Goal: Obtain resource: Download file/media

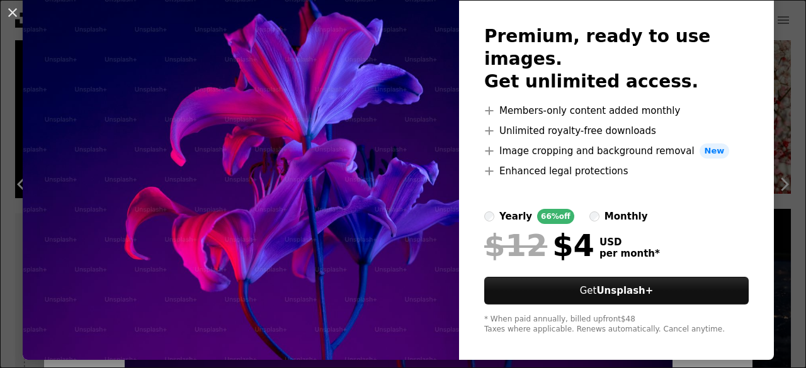
scroll to position [73, 0]
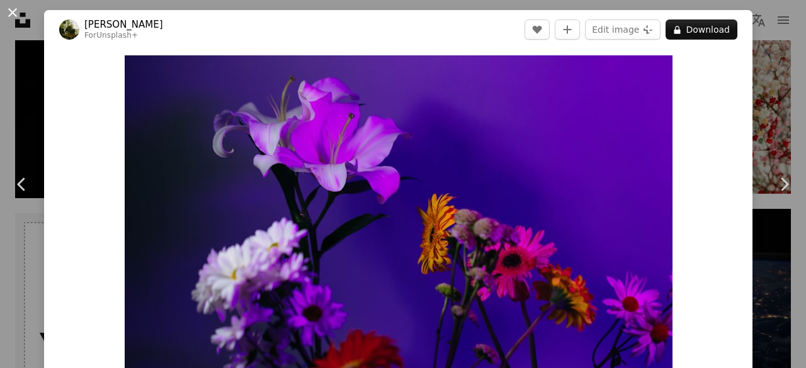
click at [13, 9] on button "An X shape" at bounding box center [12, 12] width 15 height 15
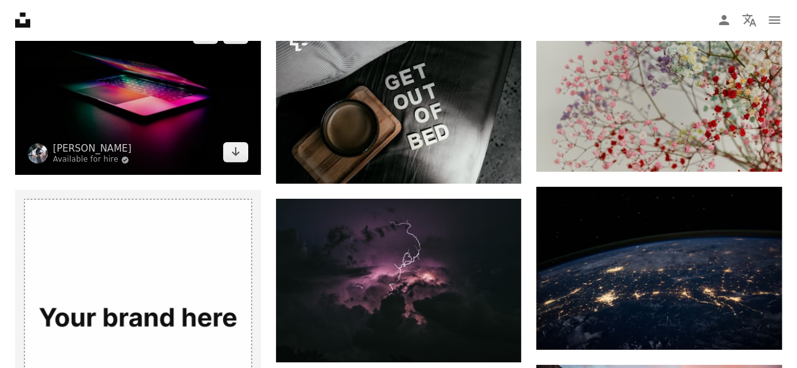
click at [135, 77] on img at bounding box center [138, 93] width 246 height 164
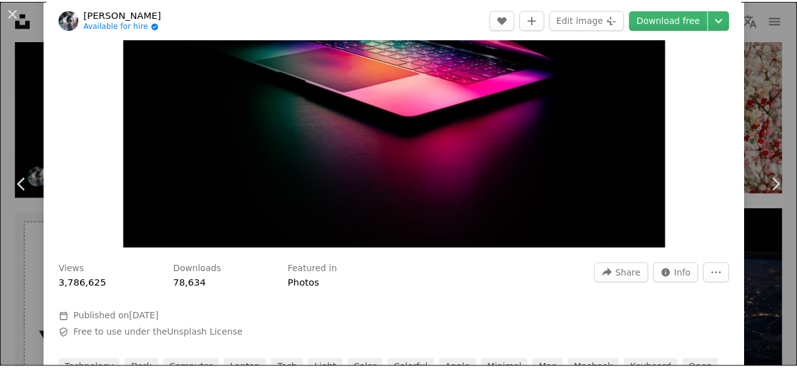
scroll to position [169, 0]
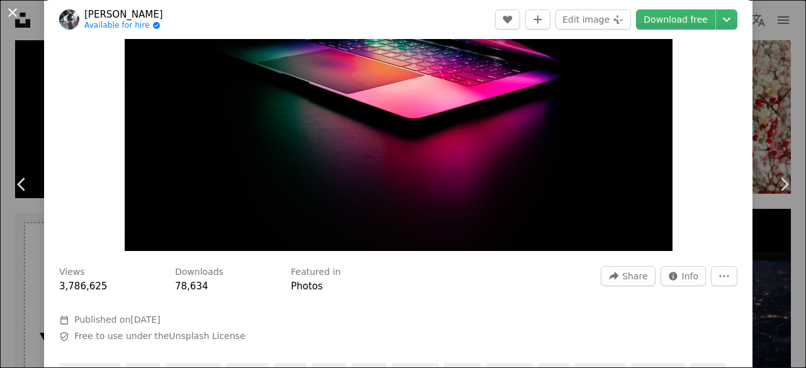
click at [11, 16] on button "An X shape" at bounding box center [12, 12] width 15 height 15
